Goal: Navigation & Orientation: Go to known website

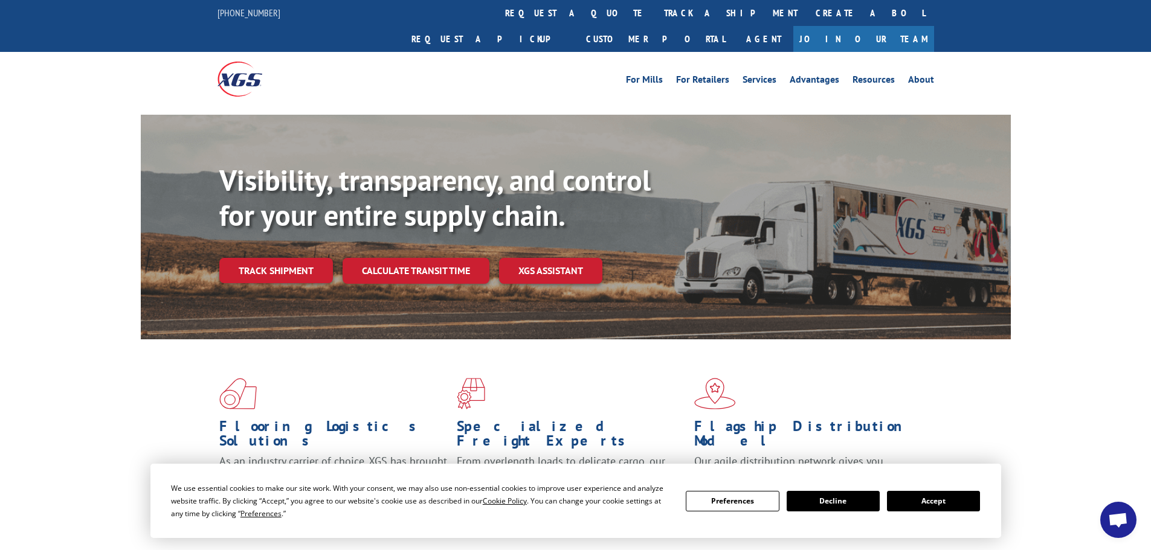
click at [928, 498] on button "Accept" at bounding box center [933, 501] width 93 height 21
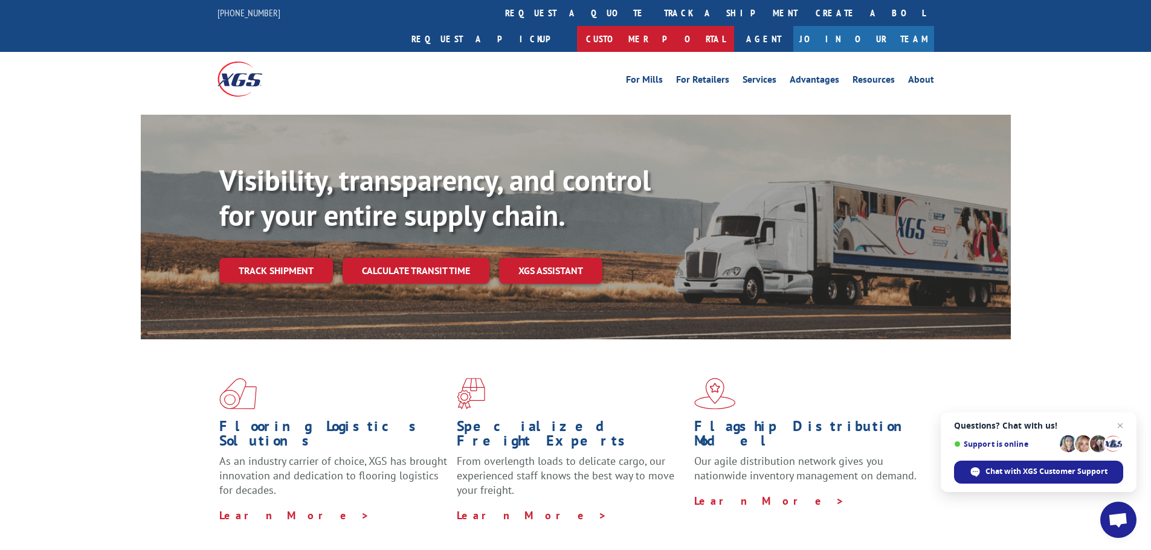
click at [734, 26] on link "Customer Portal" at bounding box center [655, 39] width 157 height 26
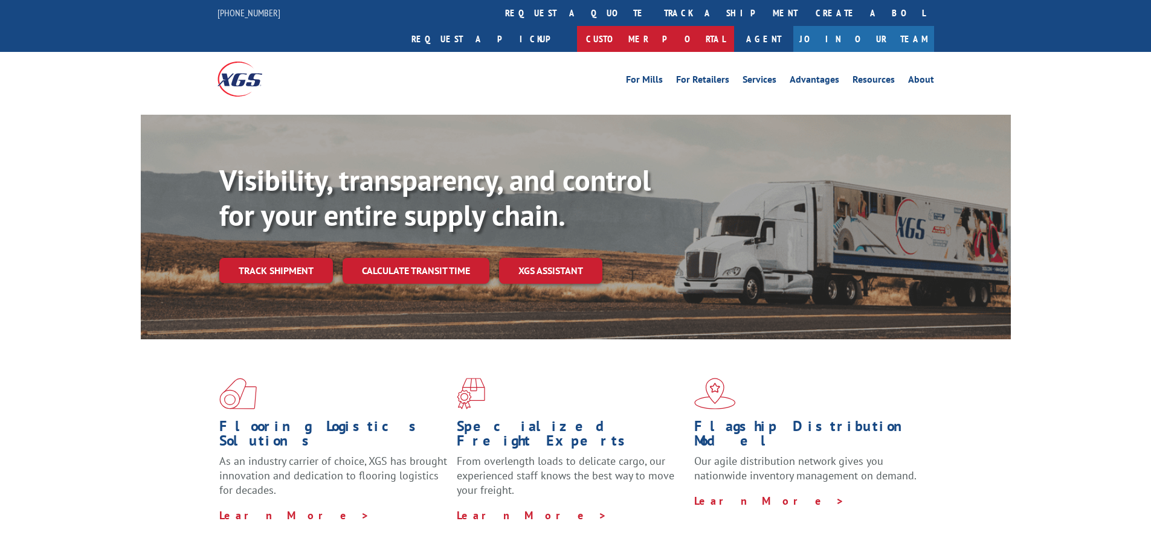
click at [734, 26] on link "Customer Portal" at bounding box center [655, 39] width 157 height 26
